Goal: Check status

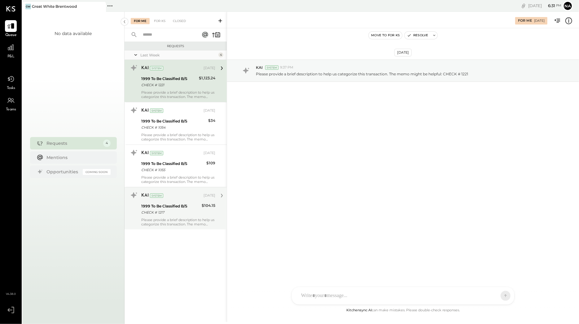
click at [187, 205] on div "1999 To Be Classified B/S" at bounding box center [170, 206] width 59 height 6
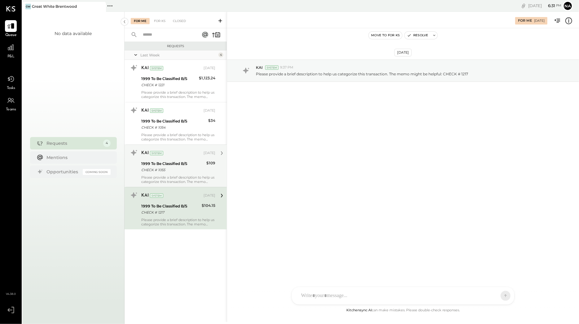
click at [178, 165] on div "1999 To Be Classified B/S" at bounding box center [172, 164] width 63 height 6
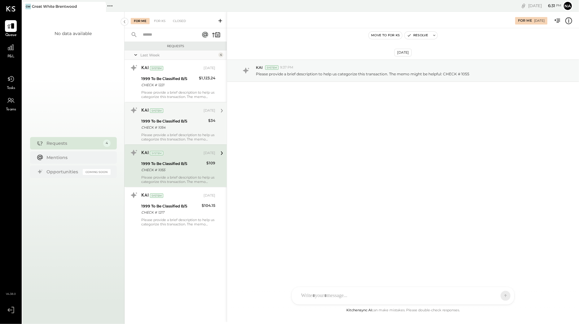
click at [175, 131] on div "KAI System Oct 08, 2025 1999 To Be Classified B/S CHECK # 1054 $34 Please provi…" at bounding box center [178, 123] width 74 height 36
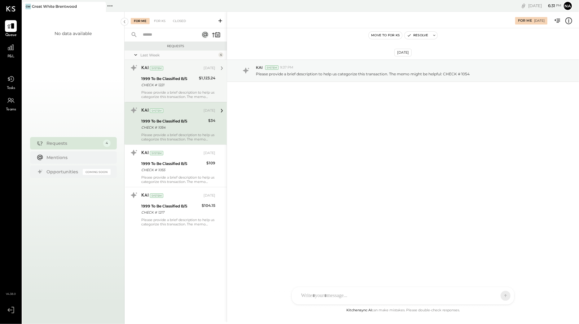
click at [181, 88] on div "CHECK # 1221" at bounding box center [169, 85] width 56 height 6
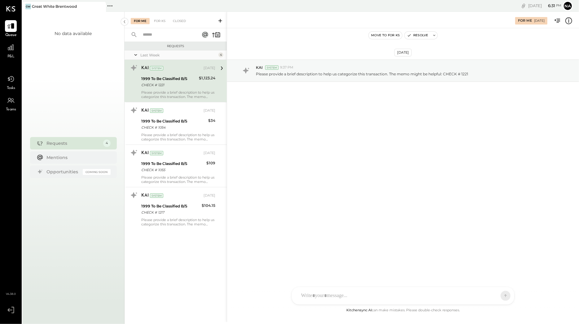
click at [221, 66] on icon at bounding box center [222, 68] width 8 height 8
click at [67, 162] on div "Mentions" at bounding box center [73, 157] width 87 height 12
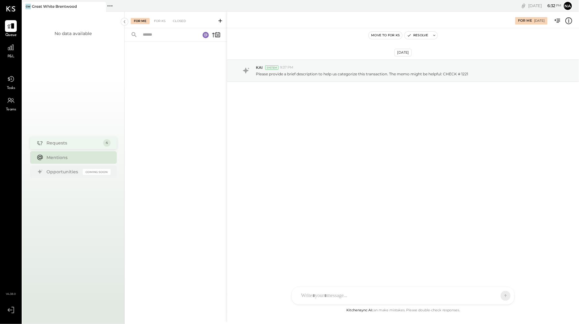
click at [74, 144] on div "Requests" at bounding box center [73, 143] width 53 height 6
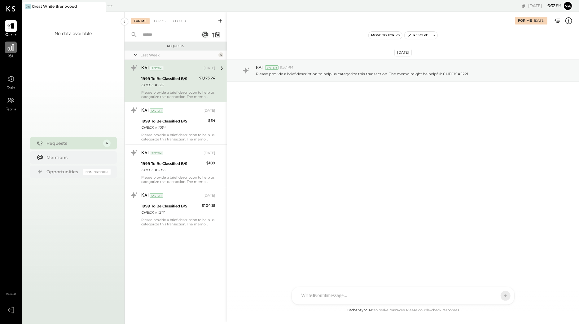
click at [12, 48] on icon at bounding box center [11, 47] width 6 height 6
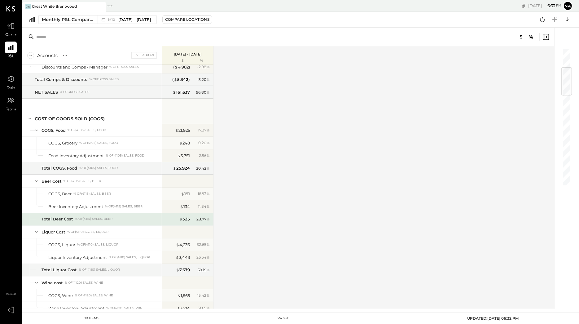
scroll to position [166, 0]
